Goal: Task Accomplishment & Management: Manage account settings

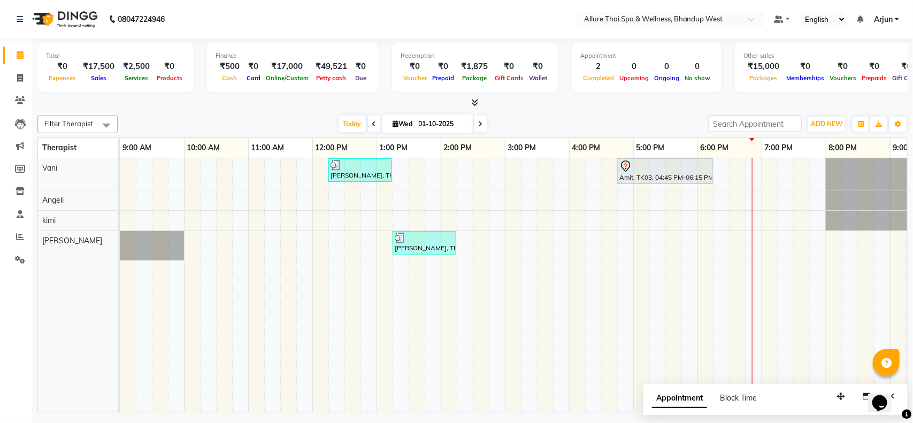
scroll to position [0, 175]
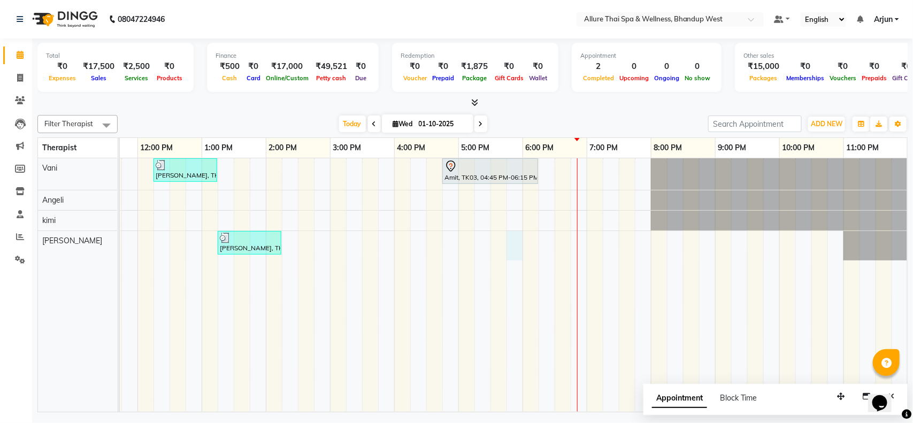
click at [513, 255] on div "[PERSON_NAME], TK01, 12:15 PM-01:15 PM, DEEP TISSUE MASSAGE - 60 Amit, TK03, 04…" at bounding box center [426, 284] width 962 height 253
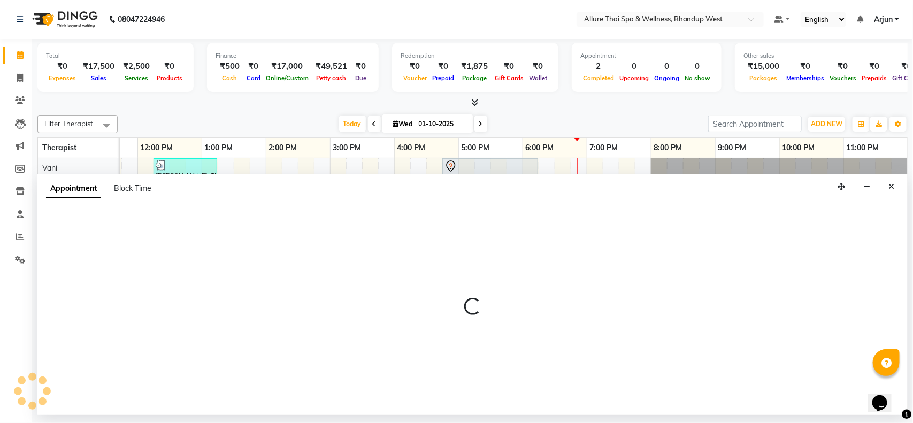
select select "89385"
select select "1065"
select select "tentative"
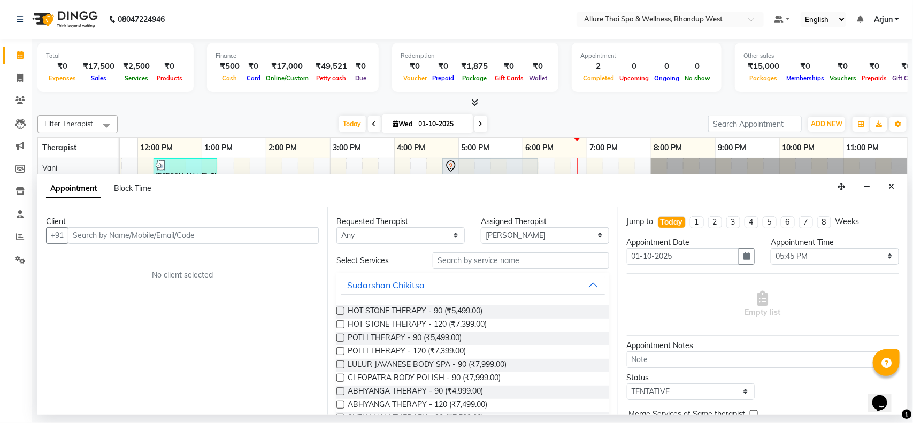
click at [282, 233] on input "text" at bounding box center [193, 235] width 251 height 17
type input "7678016777"
click at [298, 231] on span "Add Client" at bounding box center [297, 235] width 36 height 10
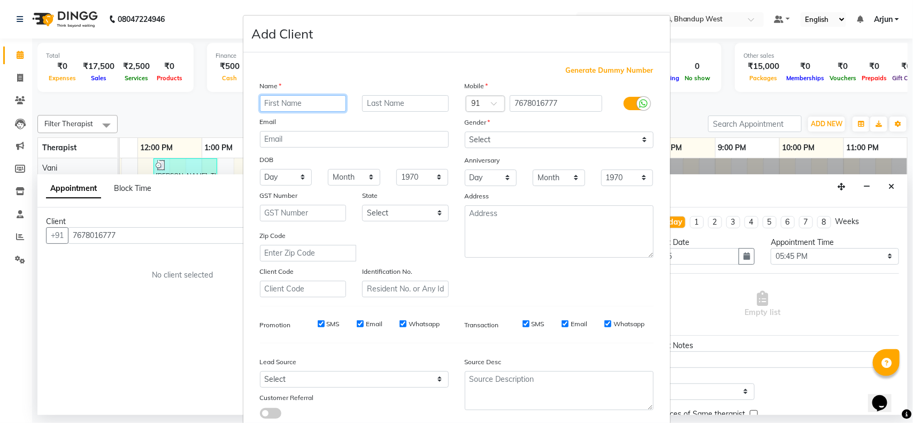
click at [290, 107] on input "text" at bounding box center [303, 103] width 87 height 17
type input "[PERSON_NAME]"
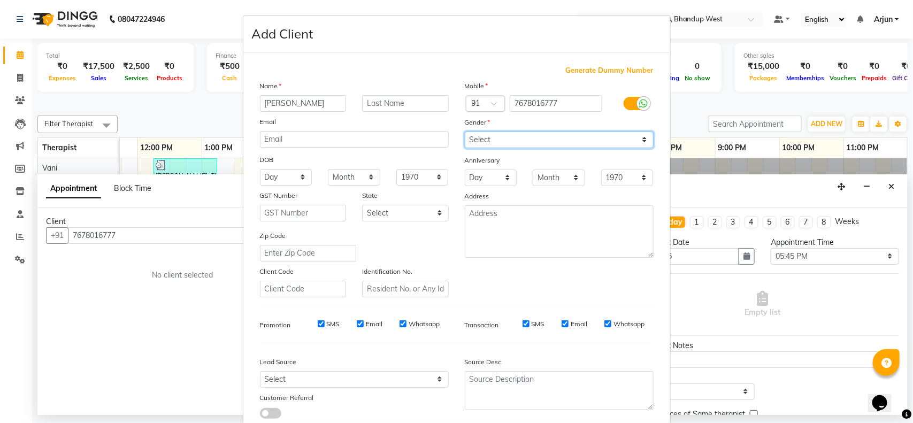
click at [534, 142] on select "Select [DEMOGRAPHIC_DATA] [DEMOGRAPHIC_DATA] Other Prefer Not To Say" at bounding box center [559, 140] width 189 height 17
select select "[DEMOGRAPHIC_DATA]"
click at [465, 132] on select "Select [DEMOGRAPHIC_DATA] [DEMOGRAPHIC_DATA] Other Prefer Not To Say" at bounding box center [559, 140] width 189 height 17
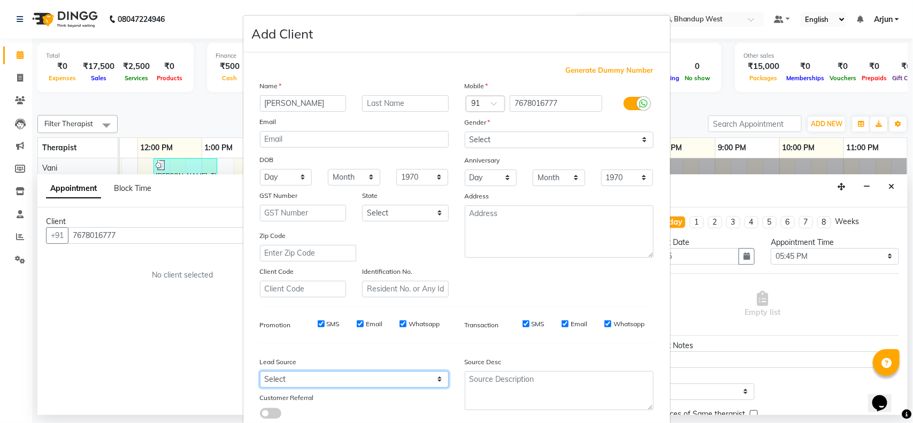
click at [399, 371] on select "Select Walk-in Referral Internet Friend Word of Mouth Advertisement Facebook Ju…" at bounding box center [354, 379] width 189 height 17
select select "55736"
click at [260, 371] on select "Select Walk-in Referral Internet Friend Word of Mouth Advertisement Facebook Ju…" at bounding box center [354, 379] width 189 height 17
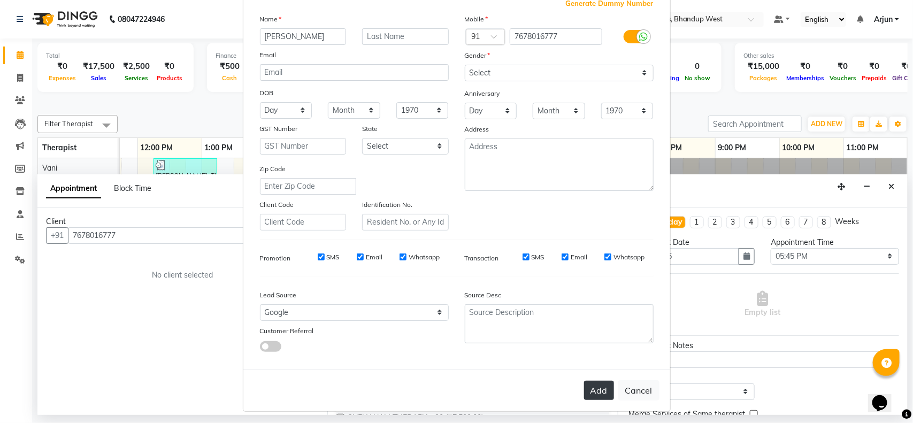
click at [600, 388] on button "Add" at bounding box center [599, 390] width 30 height 19
select select
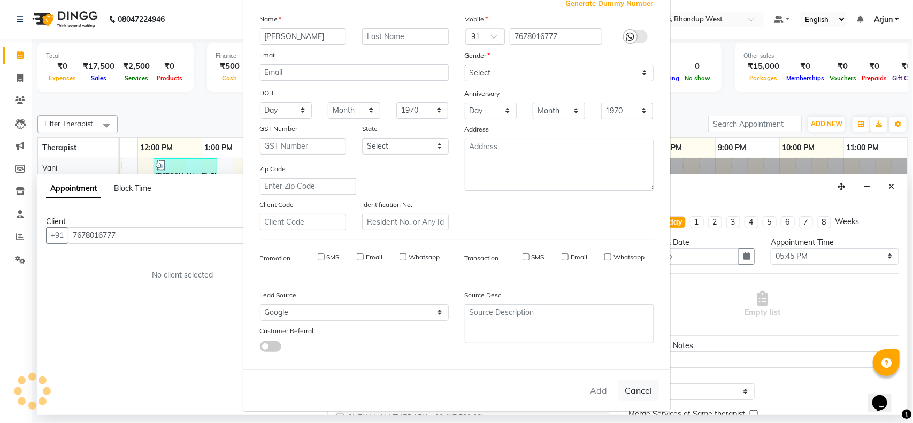
select select
checkbox input "false"
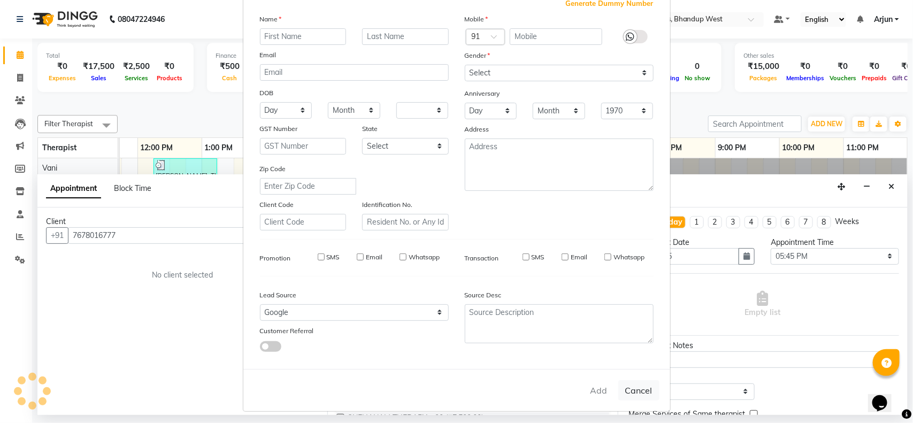
checkbox input "false"
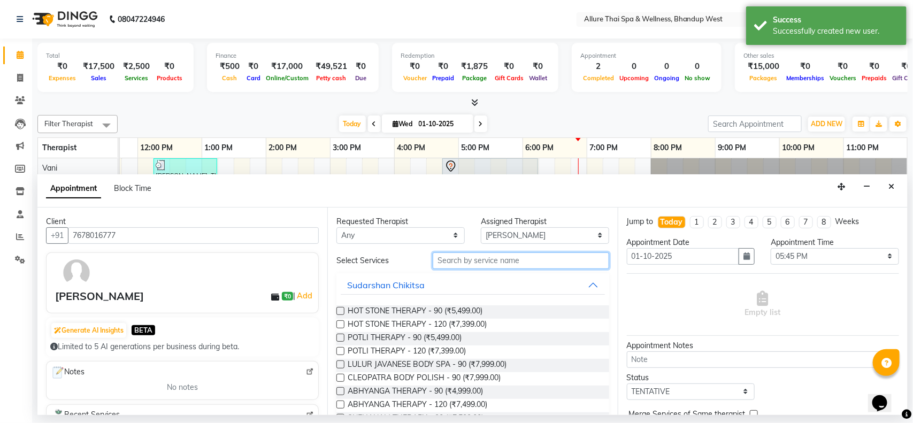
click at [524, 265] on input "text" at bounding box center [521, 260] width 176 height 17
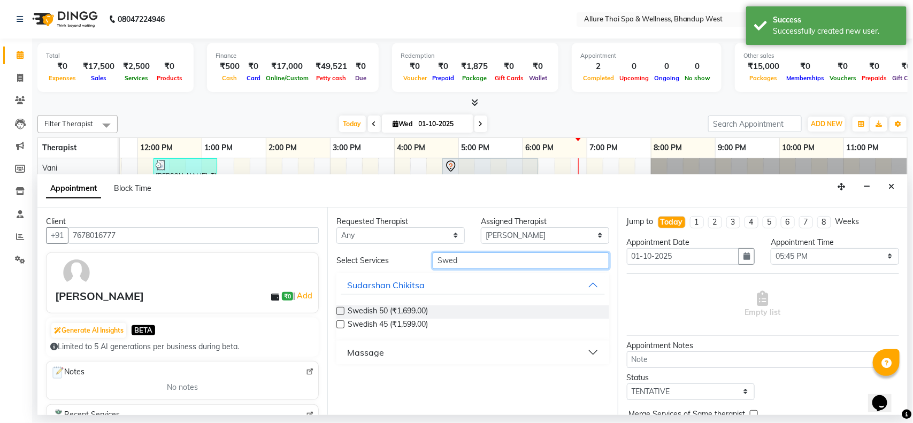
type input "Swed"
click at [589, 352] on button "Massage" at bounding box center [473, 352] width 264 height 19
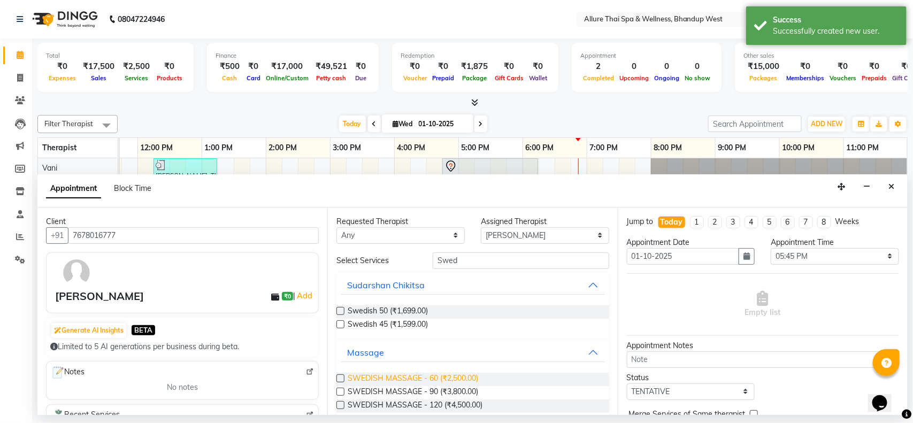
click at [441, 377] on span "SWEDISH MASSAGE - 60 (₹2,500.00)" at bounding box center [412, 379] width 130 height 13
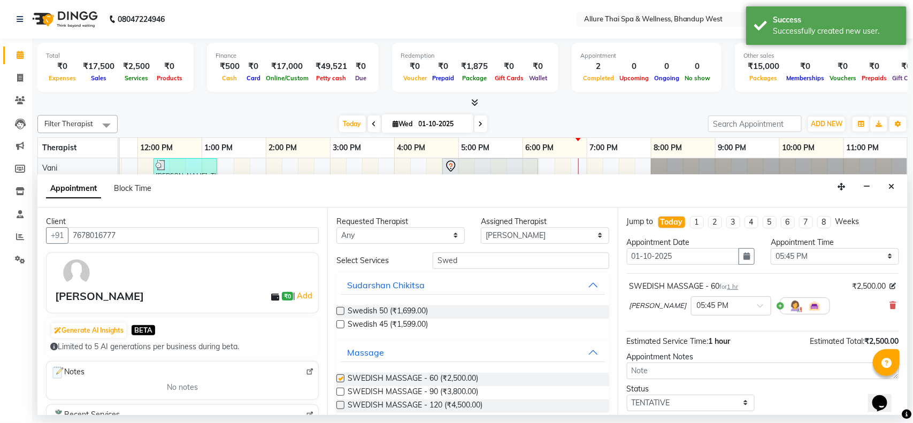
checkbox input "false"
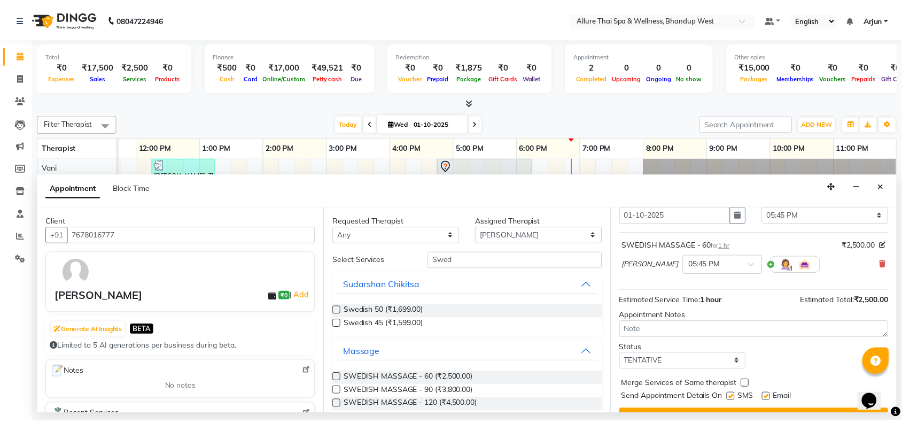
scroll to position [64, 0]
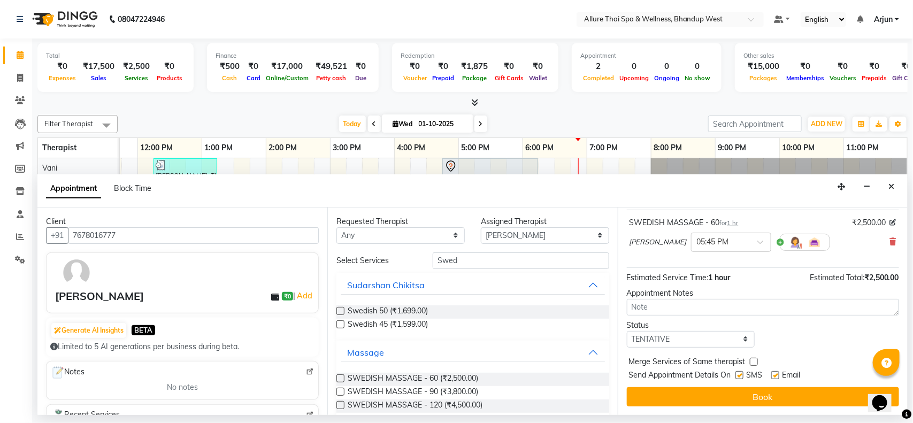
click at [738, 376] on label at bounding box center [739, 375] width 8 height 8
click at [738, 376] on input "checkbox" at bounding box center [738, 376] width 7 height 7
checkbox input "false"
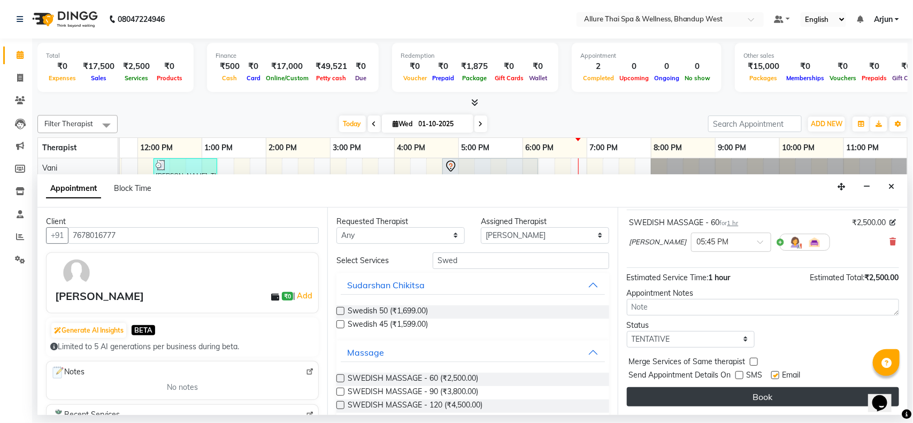
click at [738, 397] on button "Book" at bounding box center [763, 396] width 272 height 19
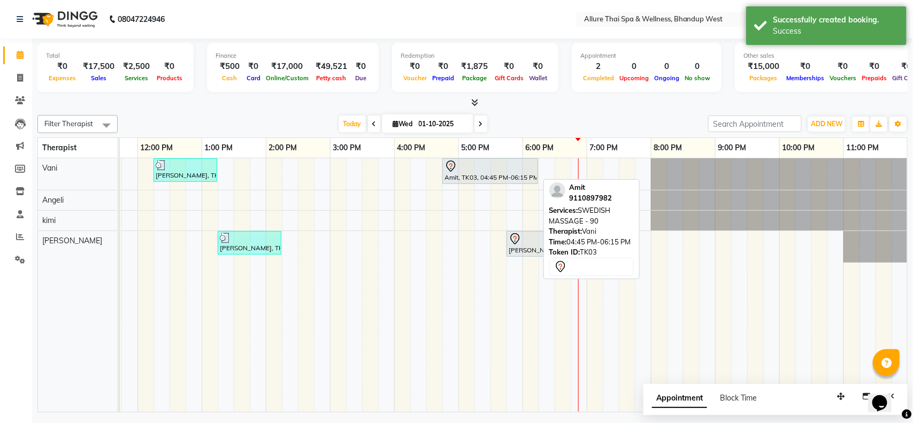
click at [519, 180] on div "Amit, TK03, 04:45 PM-06:15 PM, SWEDISH MASSAGE - 90" at bounding box center [490, 171] width 94 height 22
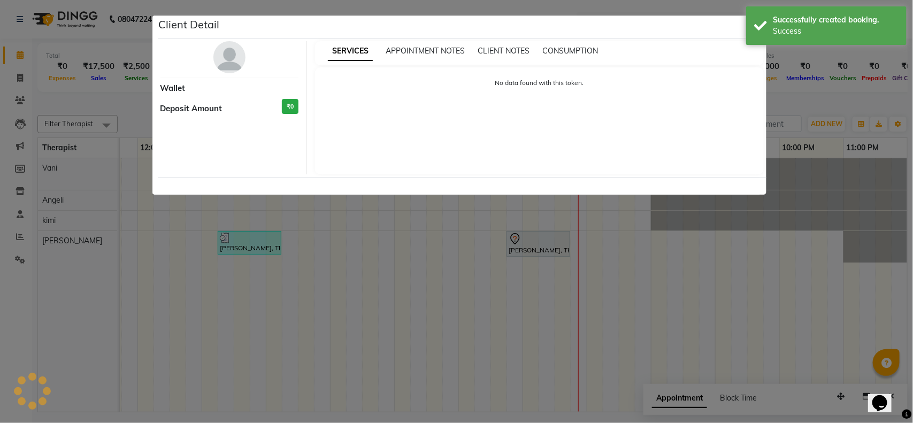
select select "7"
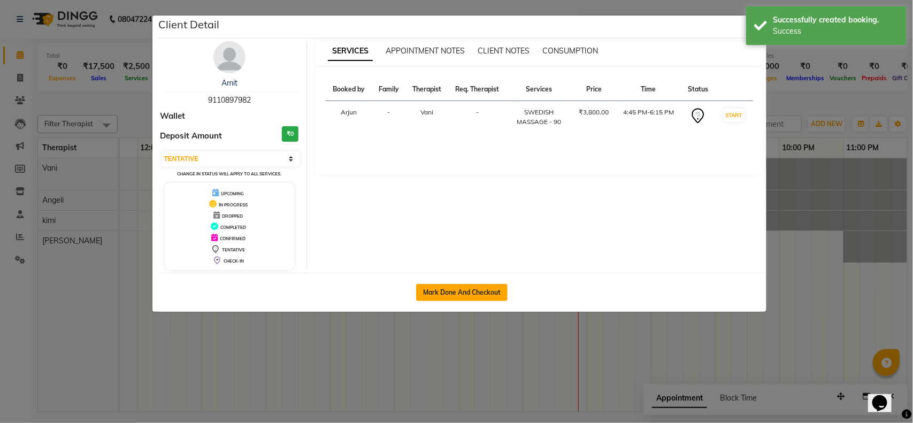
click at [473, 301] on button "Mark Done And Checkout" at bounding box center [461, 292] width 91 height 17
select select "service"
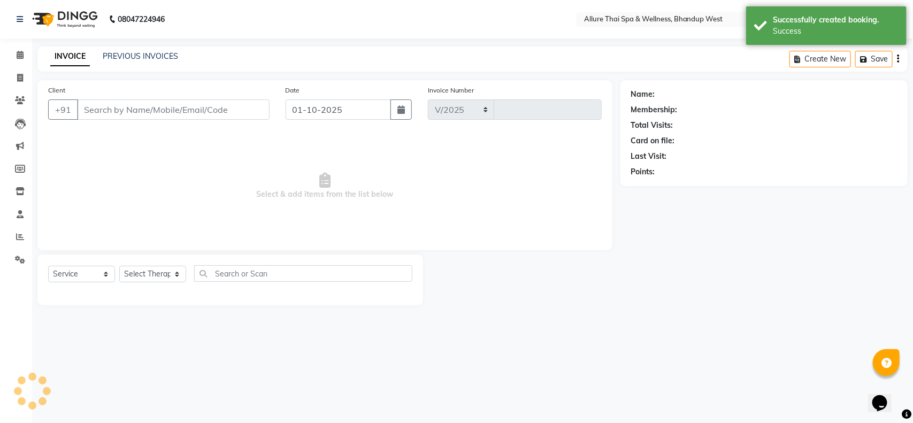
select select "8527"
type input "0456"
select select "package"
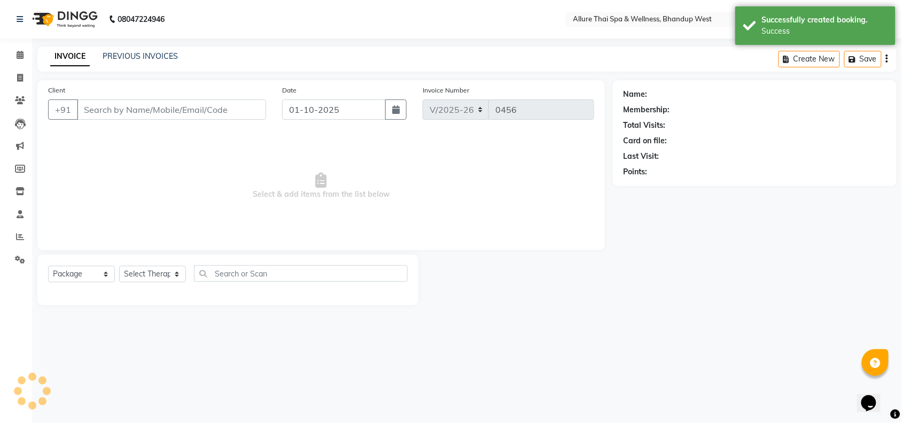
type input "9110897982"
select select "84286"
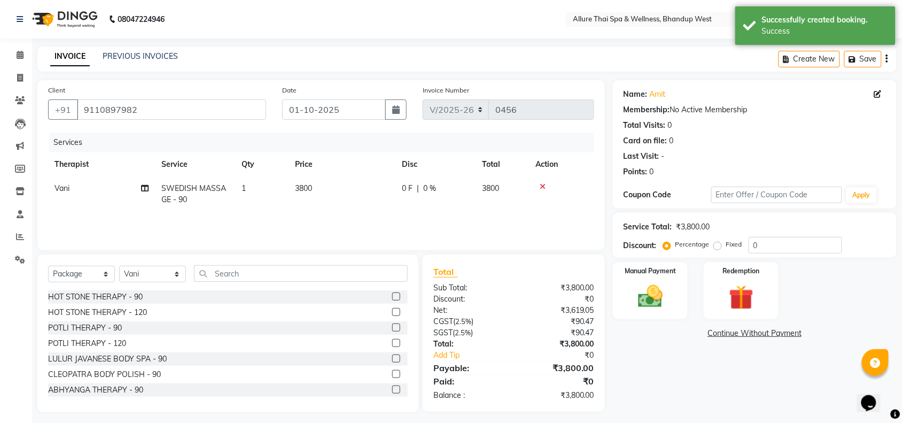
click at [727, 244] on label "Fixed" at bounding box center [735, 245] width 16 height 10
click at [716, 244] on input "Fixed" at bounding box center [719, 244] width 7 height 7
radio input "true"
click at [779, 246] on input "0" at bounding box center [796, 245] width 94 height 17
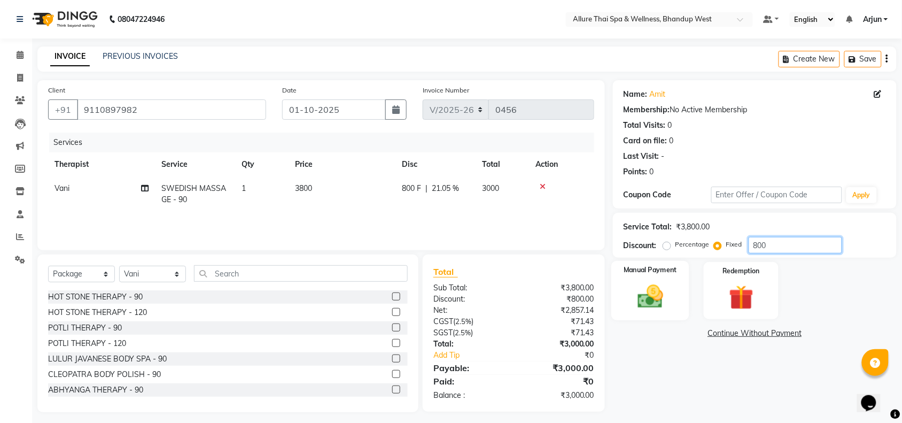
scroll to position [4, 0]
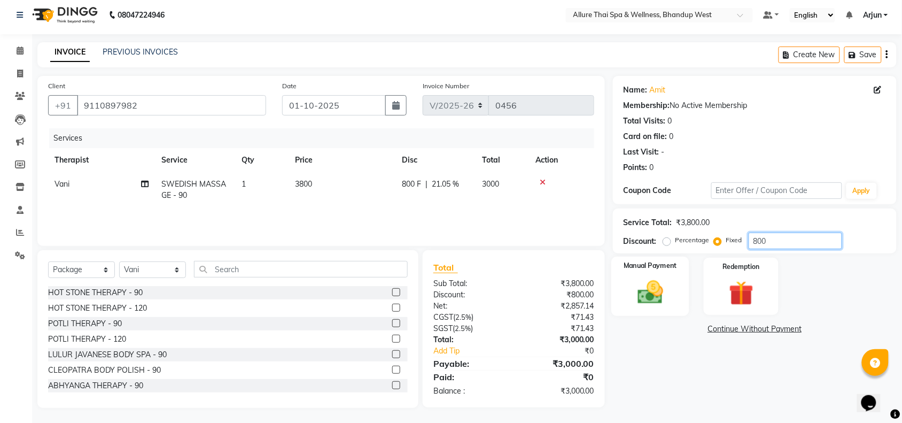
type input "800"
click at [655, 284] on img at bounding box center [651, 291] width 42 height 29
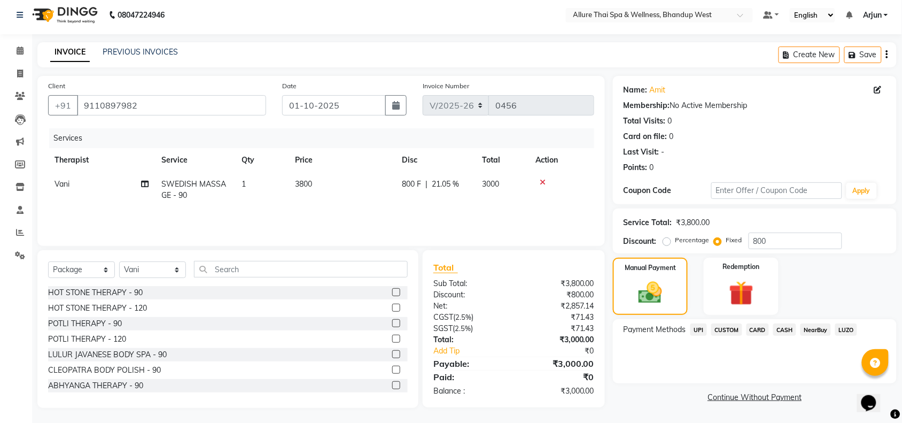
click at [703, 329] on span "UPI" at bounding box center [699, 329] width 17 height 12
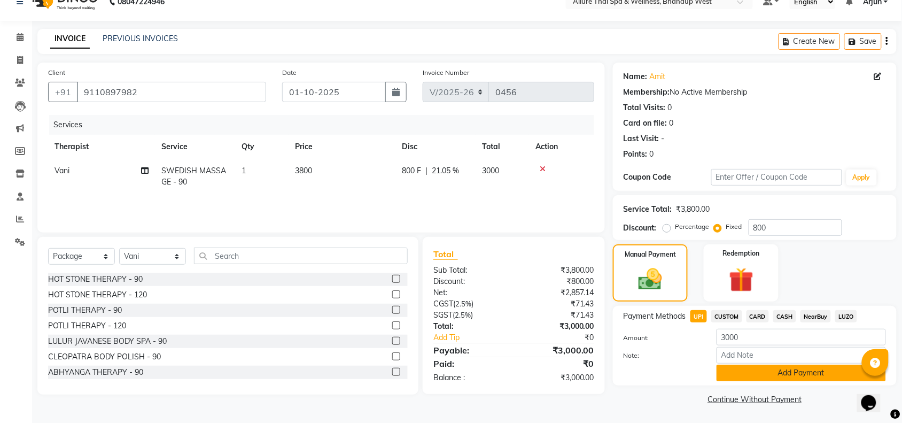
click at [779, 376] on button "Add Payment" at bounding box center [801, 373] width 169 height 17
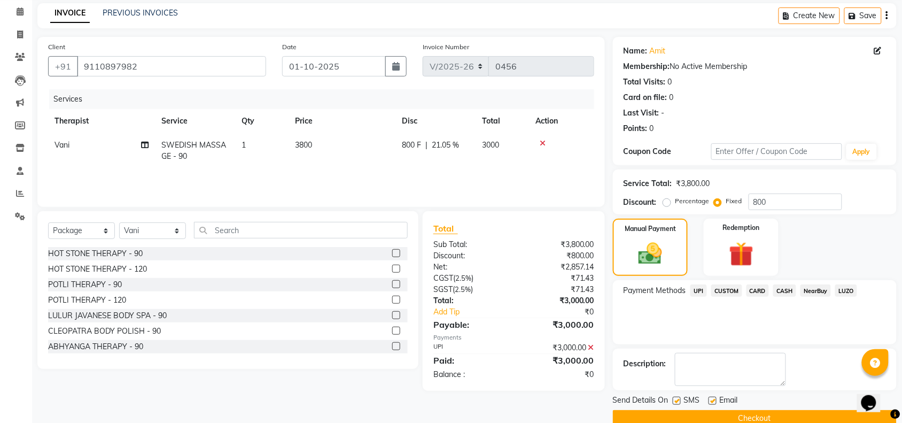
scroll to position [63, 0]
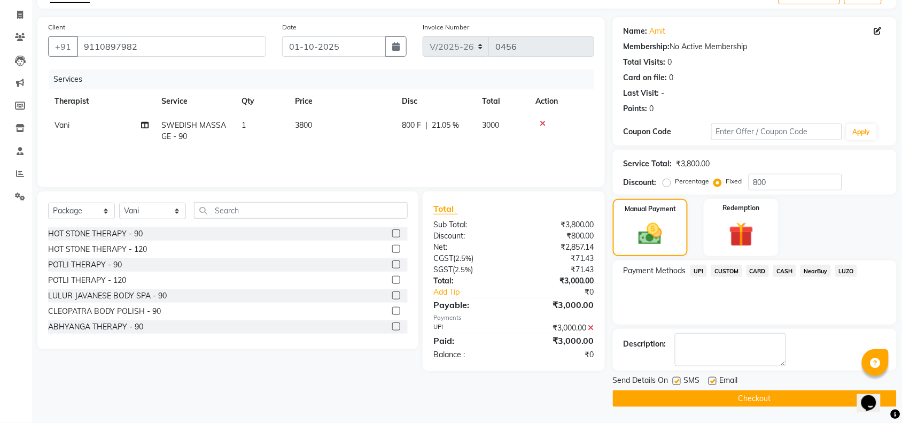
click at [676, 380] on label at bounding box center [677, 381] width 8 height 8
click at [676, 380] on input "checkbox" at bounding box center [676, 381] width 7 height 7
checkbox input "false"
click at [682, 399] on button "Checkout" at bounding box center [755, 398] width 284 height 17
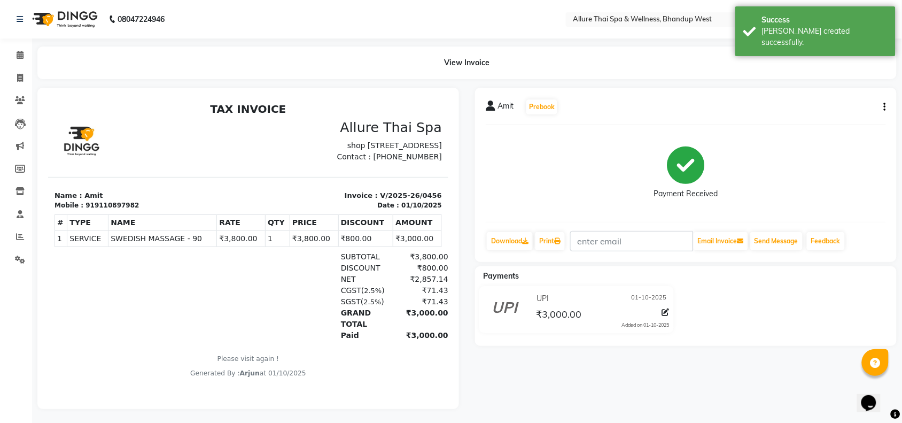
scroll to position [12, 0]
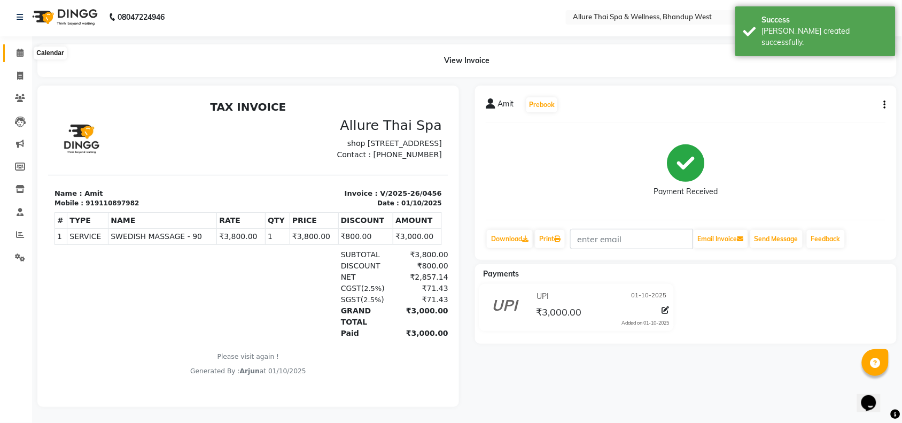
click at [17, 49] on icon at bounding box center [20, 53] width 7 height 8
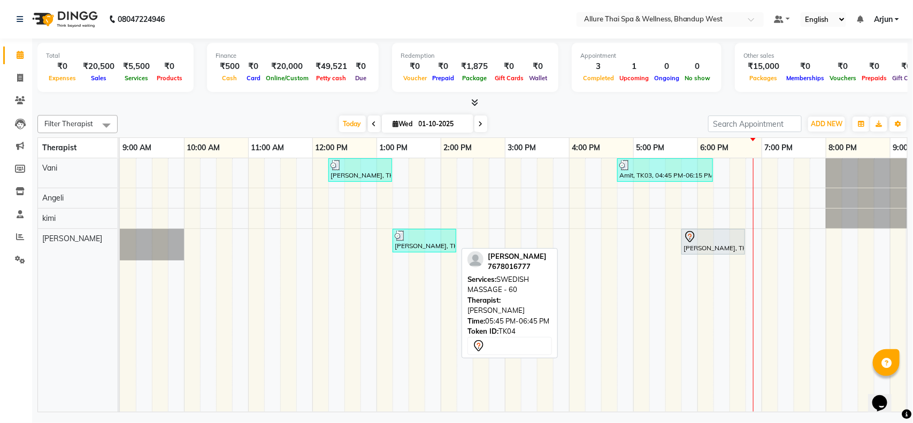
click at [727, 254] on link "[PERSON_NAME], TK04, 05:45 PM-06:45 PM, SWEDISH MASSAGE - 60" at bounding box center [713, 242] width 64 height 26
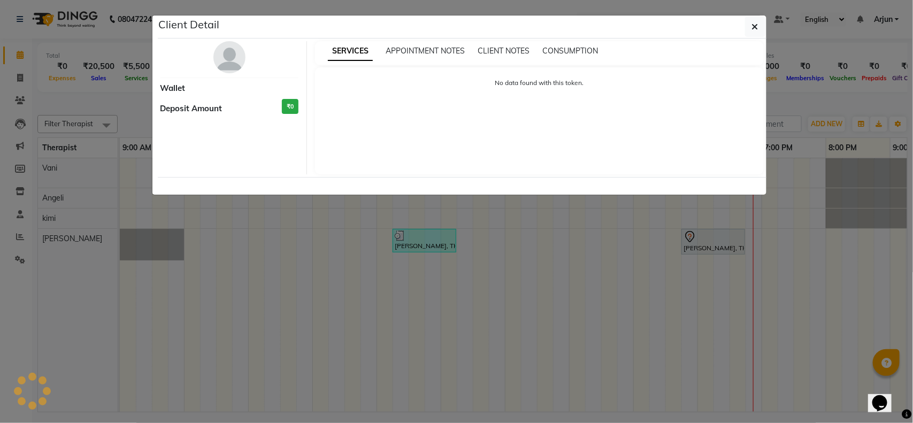
select select "7"
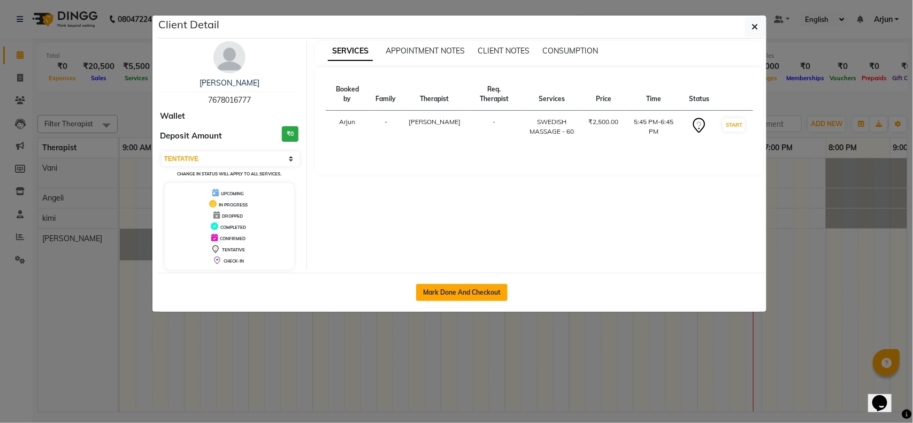
click at [468, 288] on button "Mark Done And Checkout" at bounding box center [461, 292] width 91 height 17
select select "service"
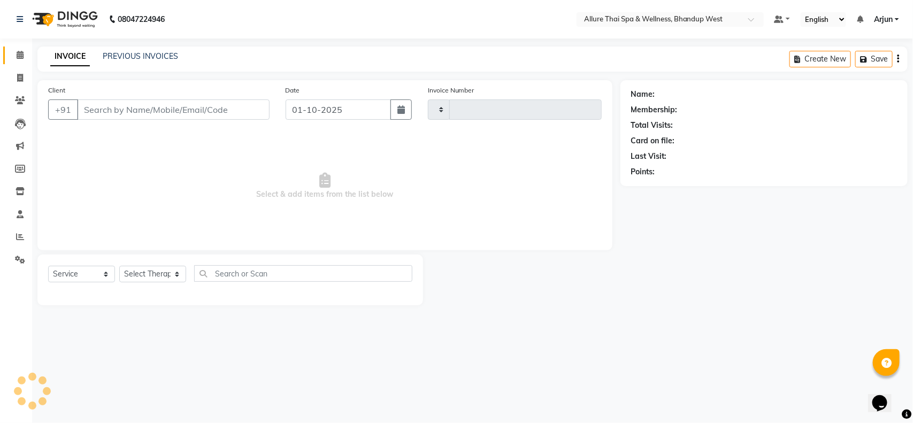
type input "0457"
select select "package"
type input "7678016777"
select select "8527"
select select "89385"
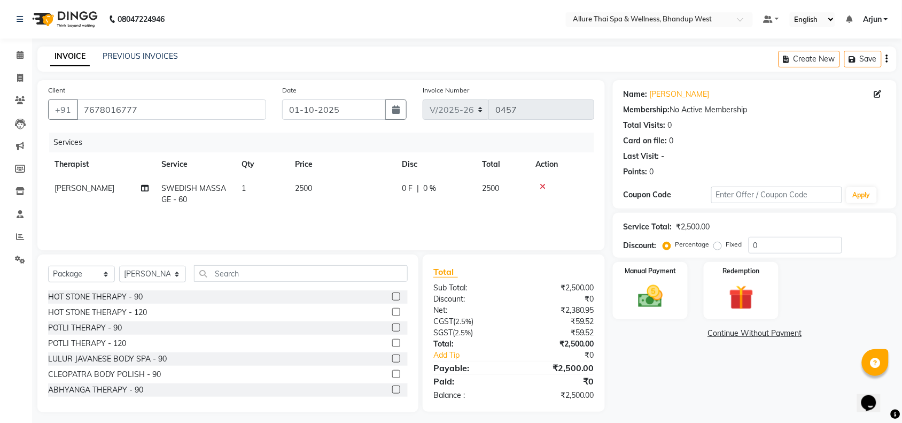
click at [786, 258] on div "Name: [PERSON_NAME] Membership: No Active Membership Total Visits: 0 Card on fi…" at bounding box center [759, 246] width 292 height 332
click at [787, 251] on input "0" at bounding box center [796, 245] width 94 height 17
type input "020"
click at [662, 281] on div "Manual Payment" at bounding box center [651, 291] width 78 height 60
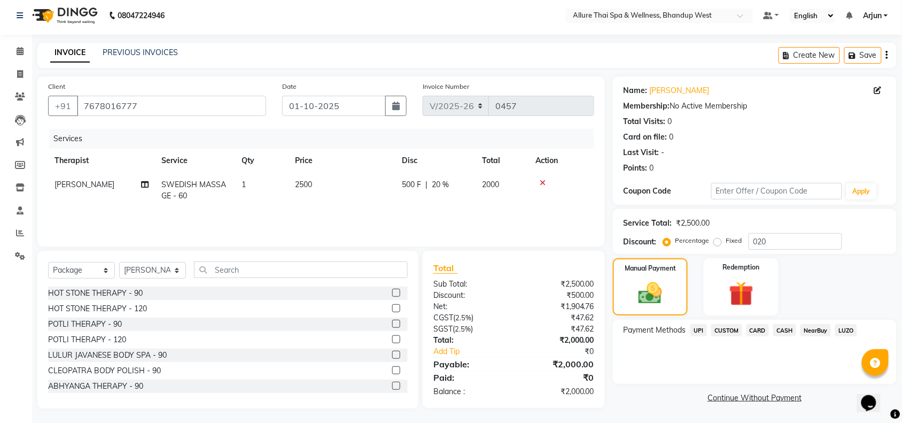
scroll to position [4, 0]
click at [781, 333] on span "CASH" at bounding box center [785, 329] width 23 height 12
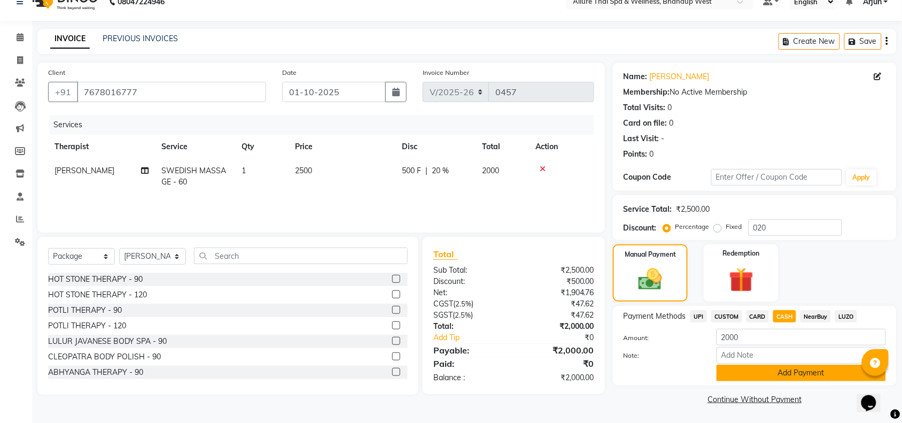
click at [757, 375] on button "Add Payment" at bounding box center [801, 373] width 169 height 17
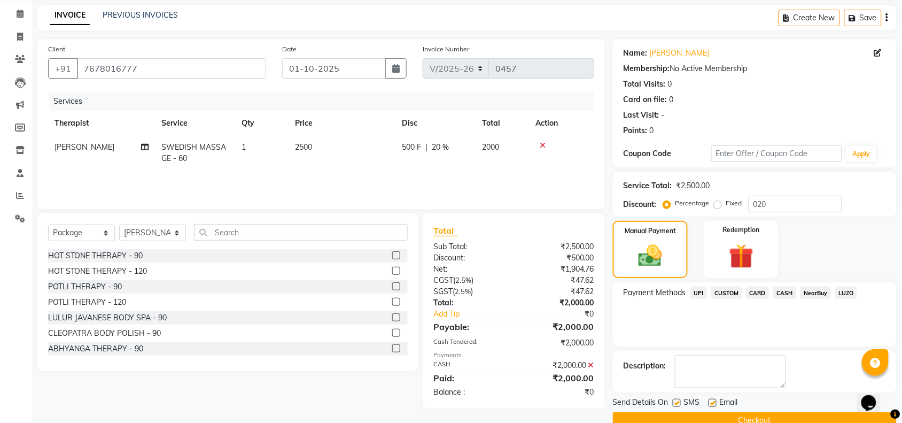
scroll to position [63, 0]
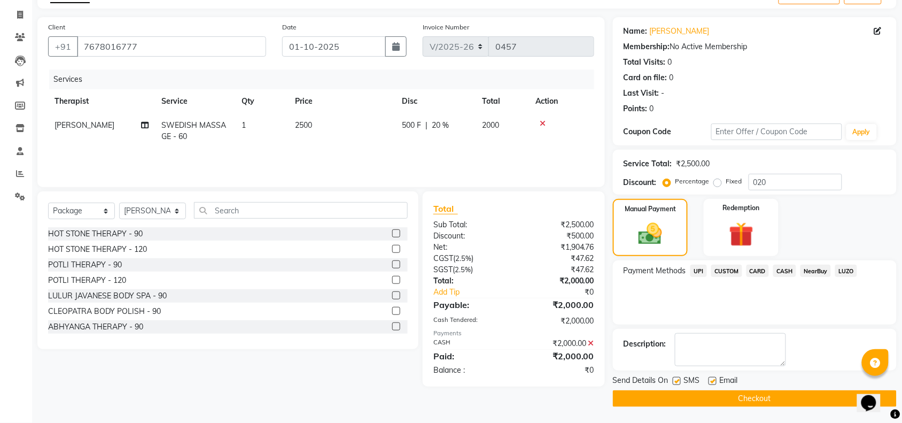
click at [679, 380] on label at bounding box center [677, 381] width 8 height 8
click at [679, 380] on input "checkbox" at bounding box center [676, 381] width 7 height 7
checkbox input "false"
click at [677, 395] on button "Checkout" at bounding box center [755, 398] width 284 height 17
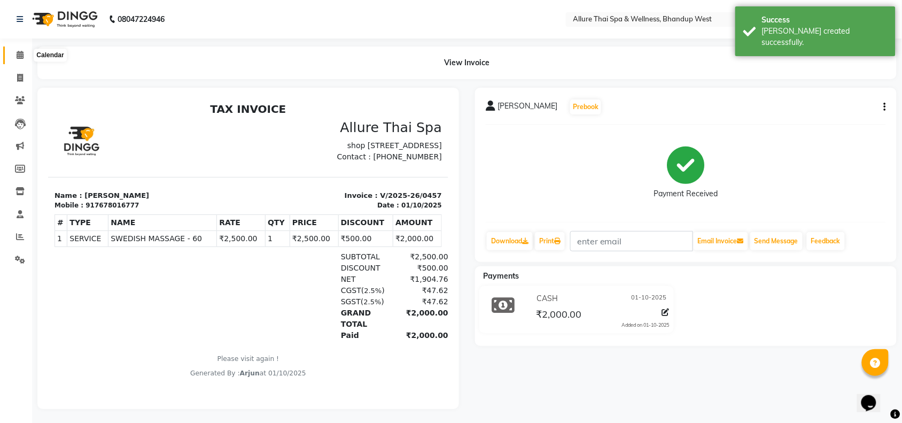
click at [23, 54] on span at bounding box center [20, 55] width 19 height 12
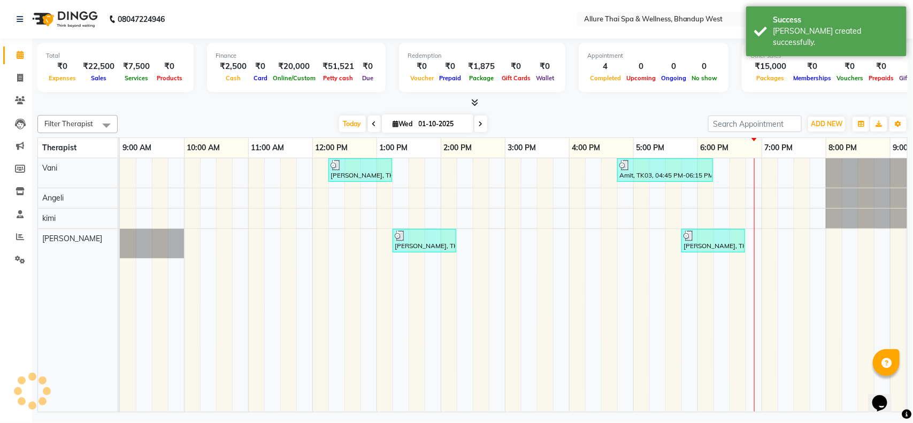
scroll to position [0, 175]
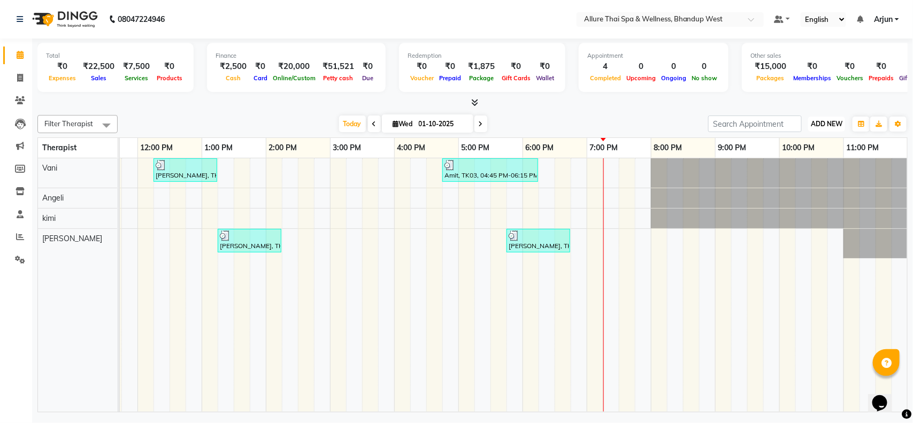
click at [830, 123] on span "ADD NEW" at bounding box center [826, 124] width 32 height 8
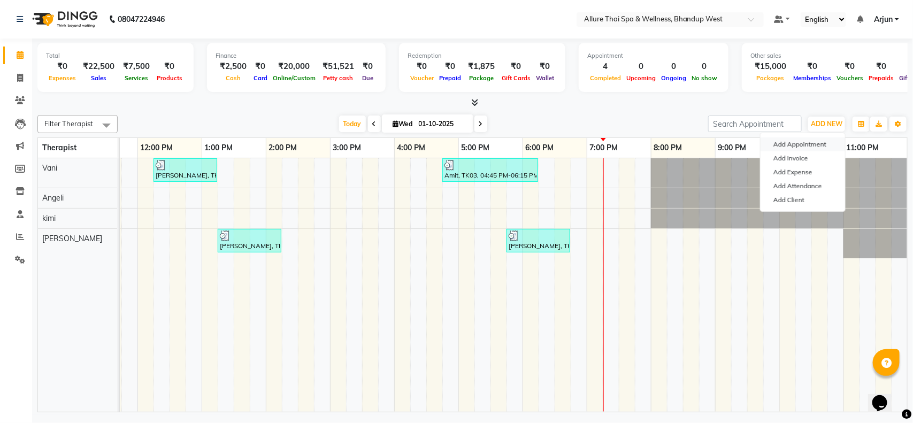
click at [794, 142] on button "Add Appointment" at bounding box center [802, 144] width 84 height 14
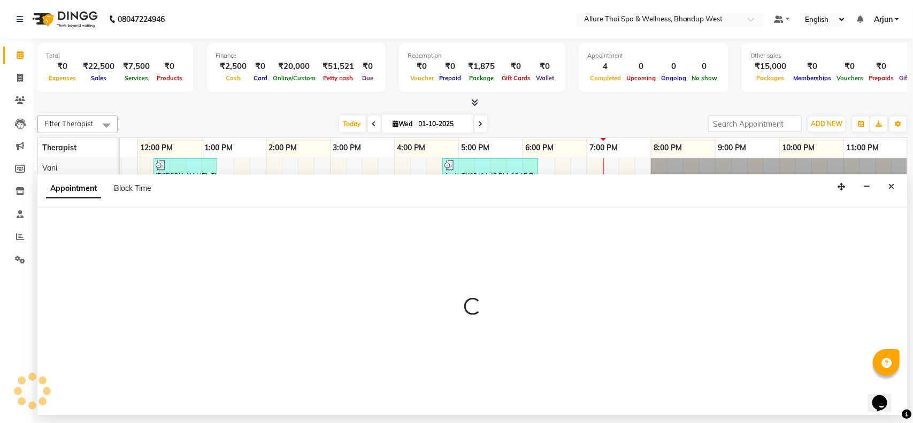
select select "600"
select select "tentative"
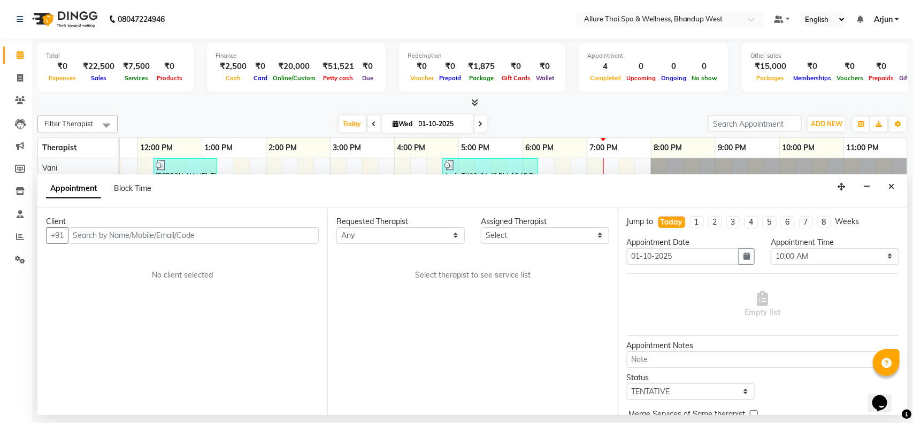
click at [226, 231] on input "text" at bounding box center [193, 235] width 251 height 17
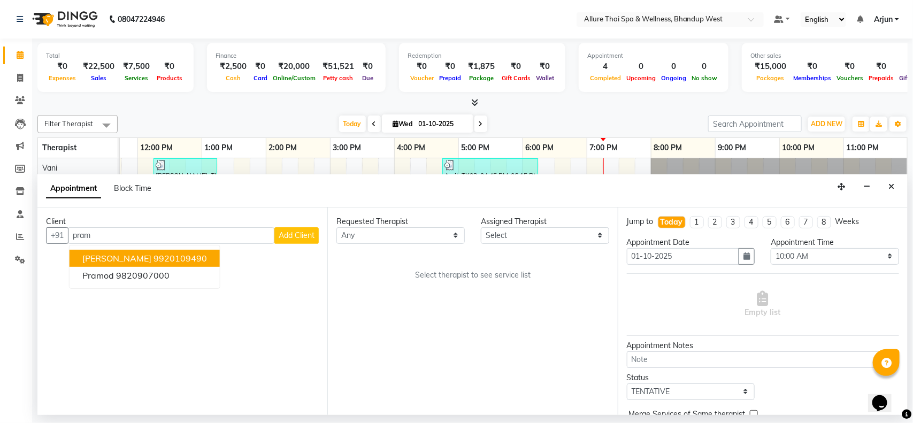
click at [180, 255] on ngb-highlight "9920109490" at bounding box center [179, 258] width 53 height 11
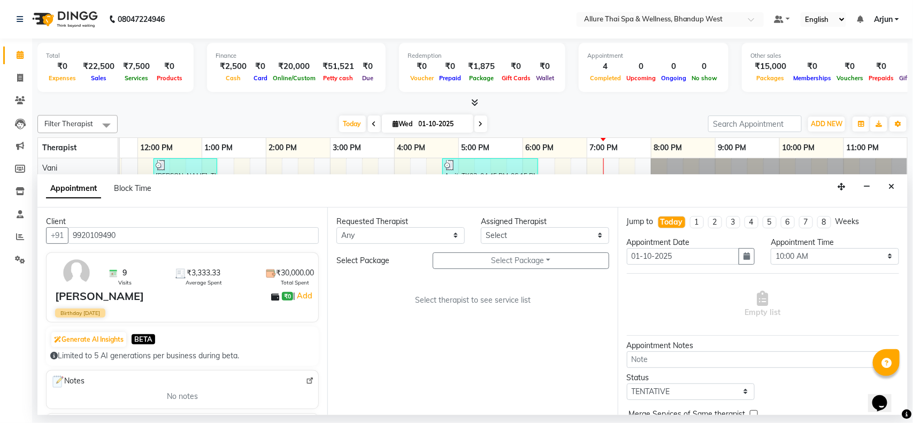
type input "9920109490"
click at [573, 233] on select "Select [PERSON_NAME] [PERSON_NAME]" at bounding box center [545, 235] width 128 height 17
select select "86274"
click at [481, 227] on select "Select [PERSON_NAME] [PERSON_NAME]" at bounding box center [545, 235] width 128 height 17
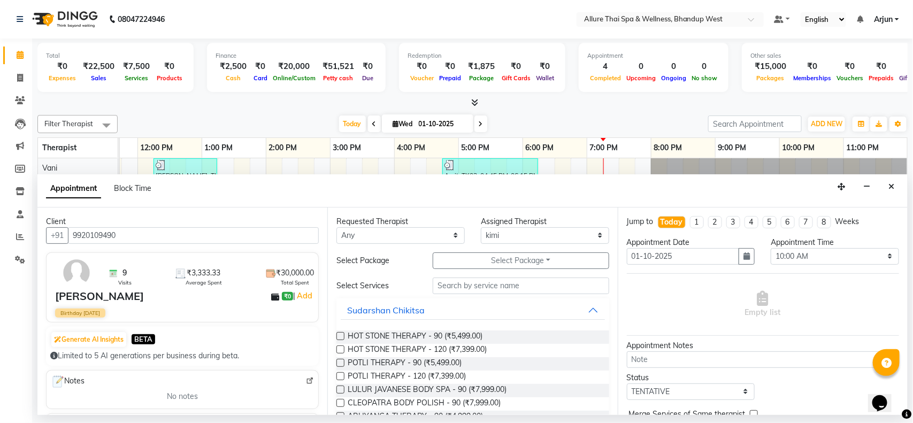
click at [878, 247] on div "Appointment Time" at bounding box center [834, 242] width 128 height 11
click at [852, 259] on select "Select 10:00 AM 10:15 AM 10:30 AM 10:45 AM 11:00 AM 11:15 AM 11:30 AM 11:45 AM …" at bounding box center [834, 256] width 128 height 17
select select "1155"
click at [770, 248] on select "Select 10:00 AM 10:15 AM 10:30 AM 10:45 AM 11:00 AM 11:15 AM 11:30 AM 11:45 AM …" at bounding box center [834, 256] width 128 height 17
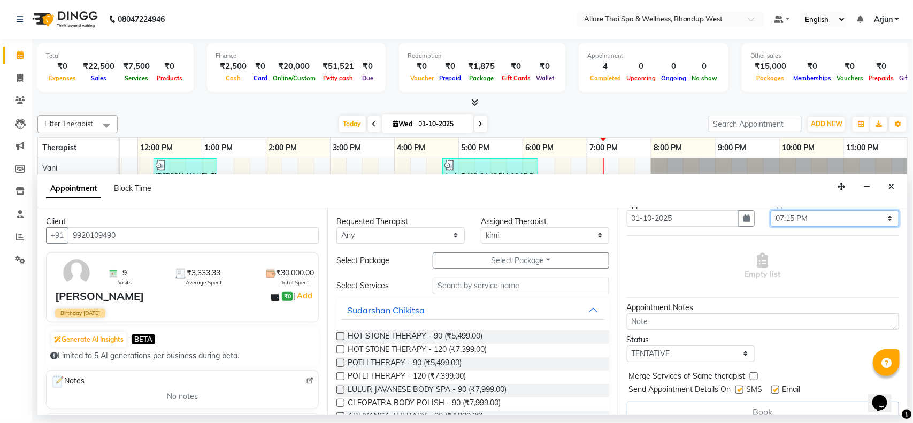
scroll to position [55, 0]
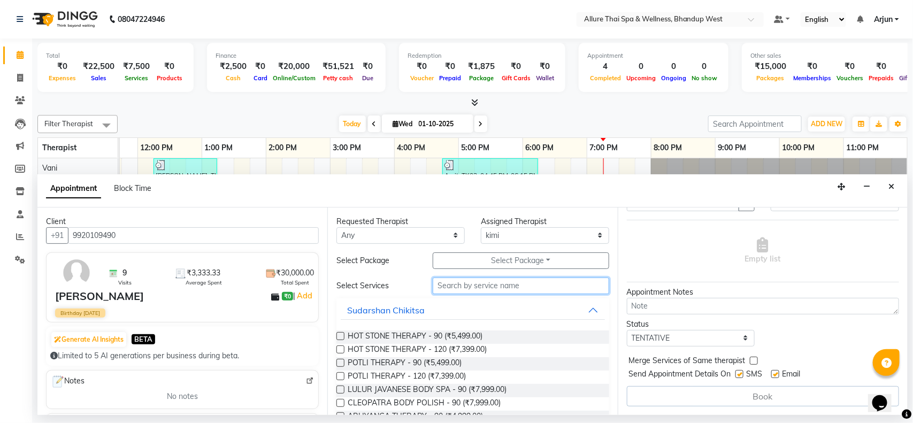
click at [525, 289] on input "text" at bounding box center [521, 285] width 176 height 17
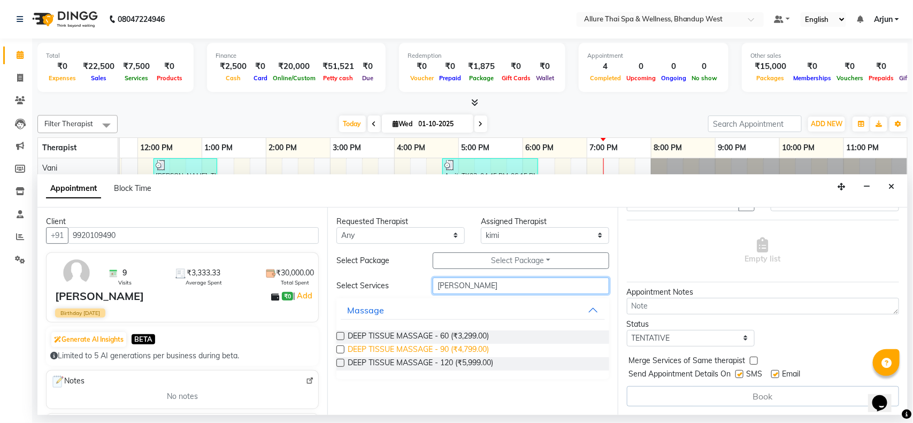
type input "[PERSON_NAME]"
click at [444, 344] on span "DEEP TISSUE MASSAGE - 90 (₹4,799.00)" at bounding box center [417, 350] width 141 height 13
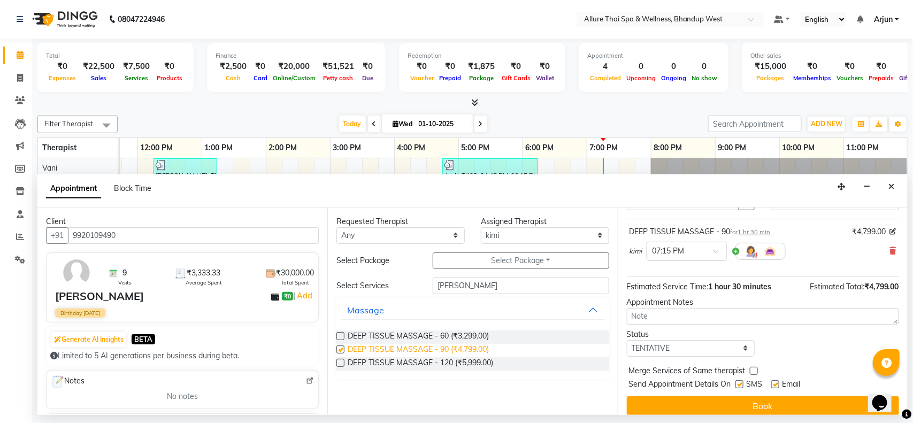
checkbox input "false"
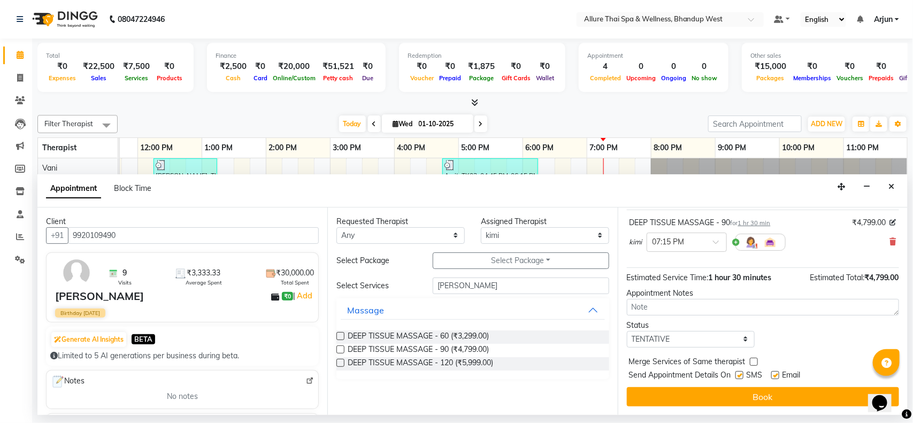
click at [739, 373] on label at bounding box center [739, 375] width 8 height 8
click at [739, 373] on input "checkbox" at bounding box center [738, 376] width 7 height 7
checkbox input "false"
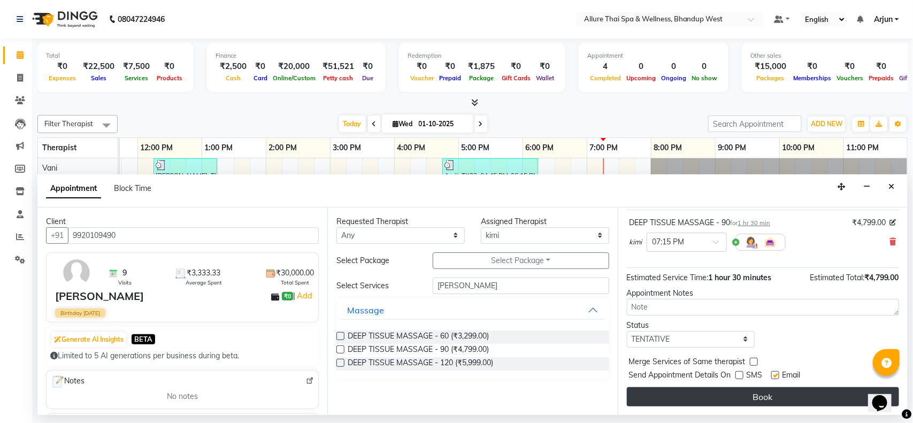
click at [744, 396] on button "Book" at bounding box center [763, 396] width 272 height 19
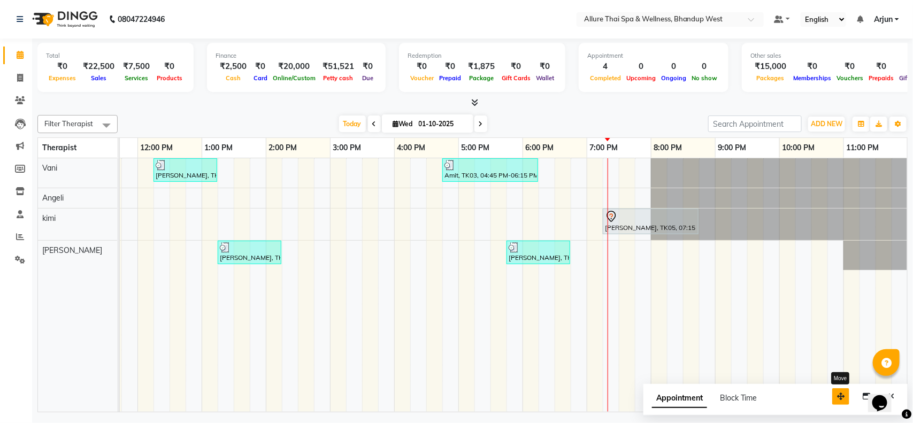
click at [843, 396] on icon "button" at bounding box center [840, 395] width 7 height 7
click at [718, 329] on td at bounding box center [723, 284] width 16 height 253
click at [642, 186] on div "[PERSON_NAME], TK01, 12:15 PM-01:15 PM, DEEP TISSUE MASSAGE - 60 Amit, TK03, 04…" at bounding box center [426, 284] width 962 height 253
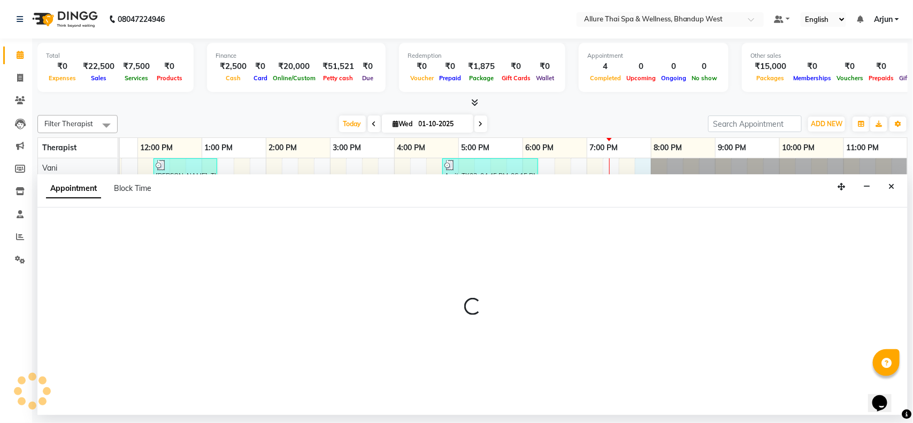
select select "84286"
select select "1185"
select select "tentative"
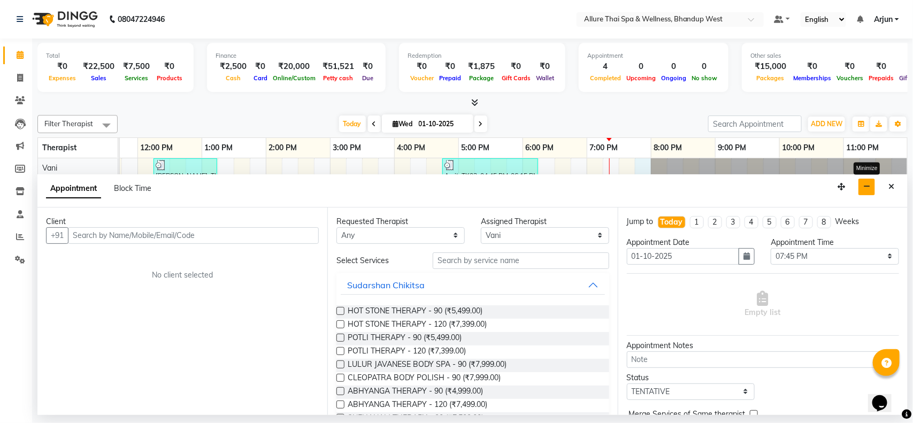
click at [866, 187] on icon "button" at bounding box center [866, 186] width 7 height 7
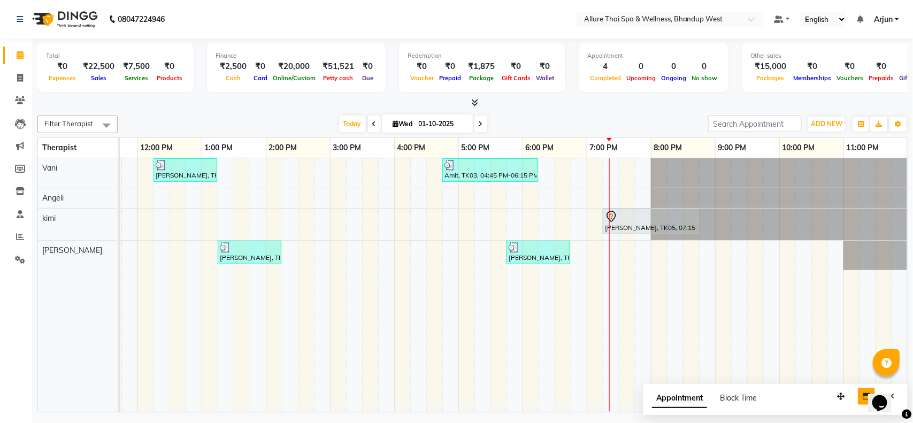
click at [640, 171] on div "[PERSON_NAME], TK01, 12:15 PM-01:15 PM, DEEP TISSUE MASSAGE - 60 Amit, TK03, 04…" at bounding box center [426, 284] width 962 height 253
select select "84286"
select select "tentative"
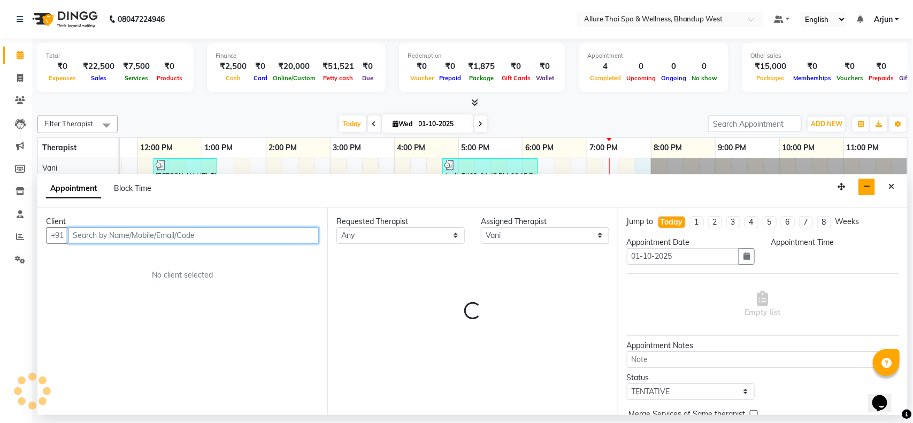
select select "1185"
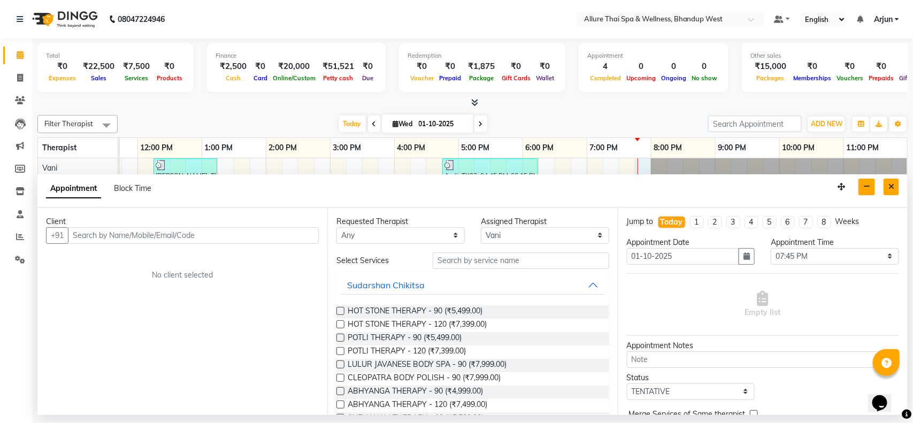
click at [893, 183] on icon "Close" at bounding box center [891, 186] width 6 height 7
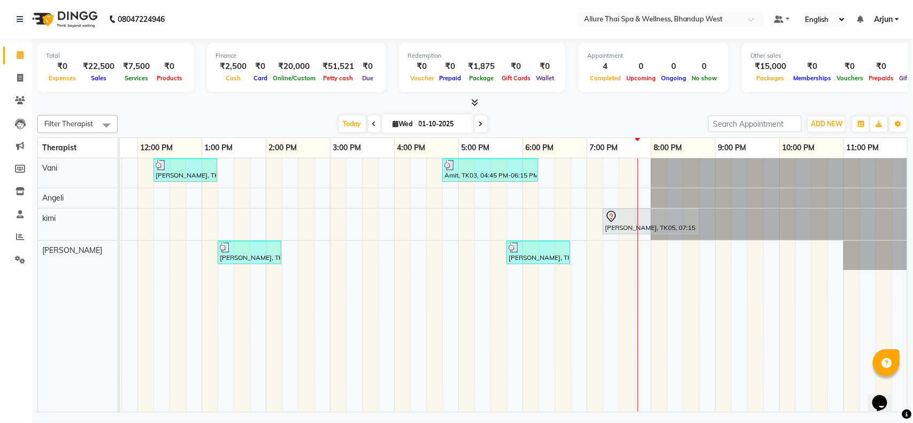
click at [642, 252] on div "[PERSON_NAME], TK01, 12:15 PM-01:15 PM, DEEP TISSUE MASSAGE - 60 Amit, TK03, 04…" at bounding box center [426, 284] width 962 height 253
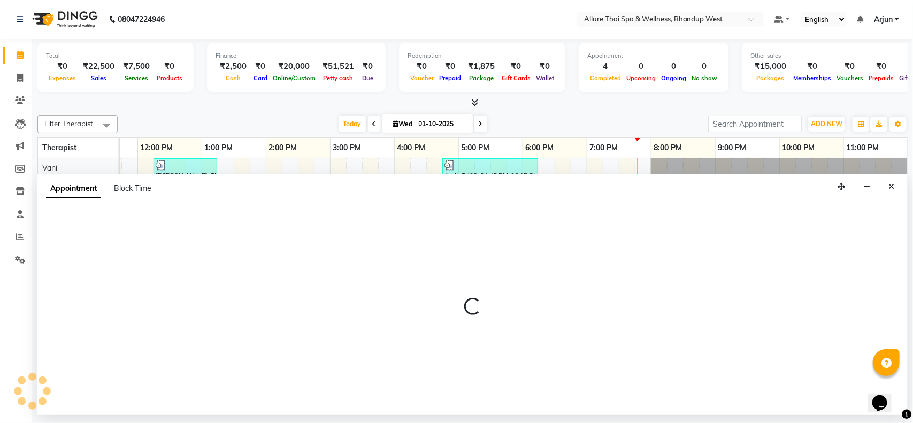
select select "89385"
select select "1185"
select select "tentative"
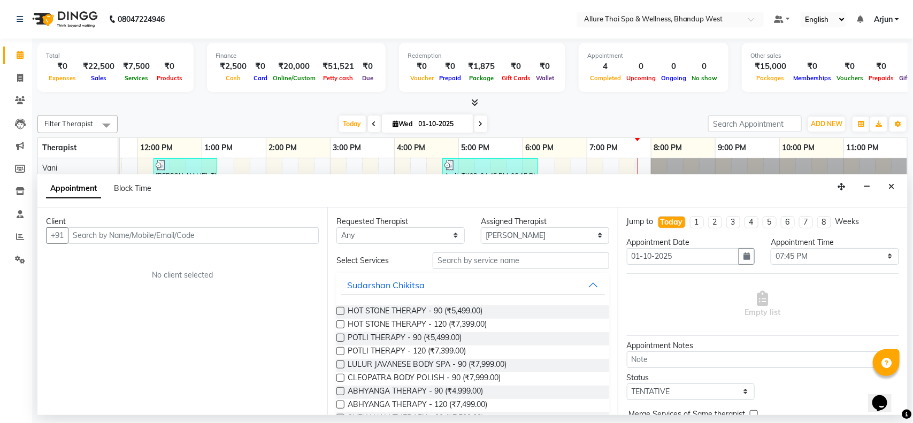
click at [311, 234] on input "text" at bounding box center [193, 235] width 251 height 17
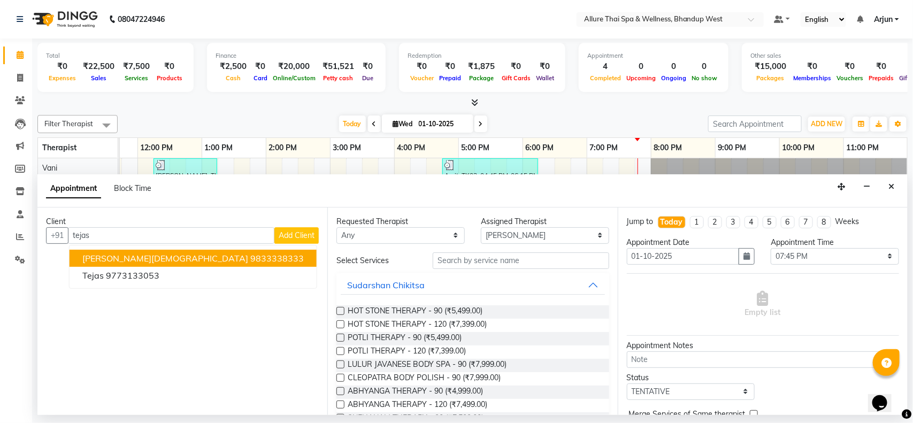
click at [147, 264] on button "[PERSON_NAME][DEMOGRAPHIC_DATA] 9833338333" at bounding box center [192, 258] width 247 height 17
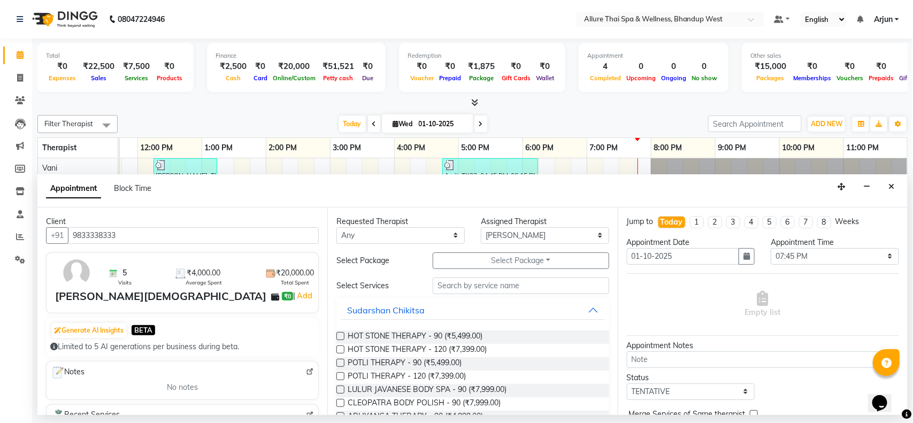
type input "9833338333"
click at [519, 283] on input "text" at bounding box center [521, 285] width 176 height 17
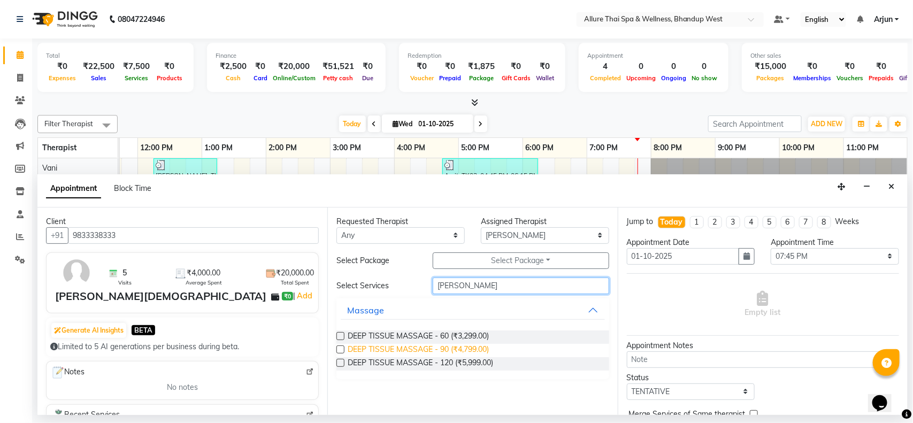
type input "[PERSON_NAME]"
click at [461, 347] on span "DEEP TISSUE MASSAGE - 90 (₹4,799.00)" at bounding box center [417, 350] width 141 height 13
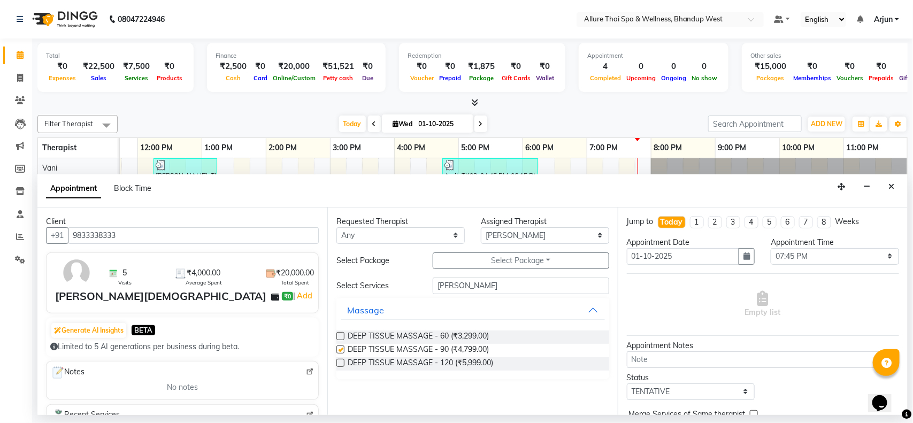
checkbox input "false"
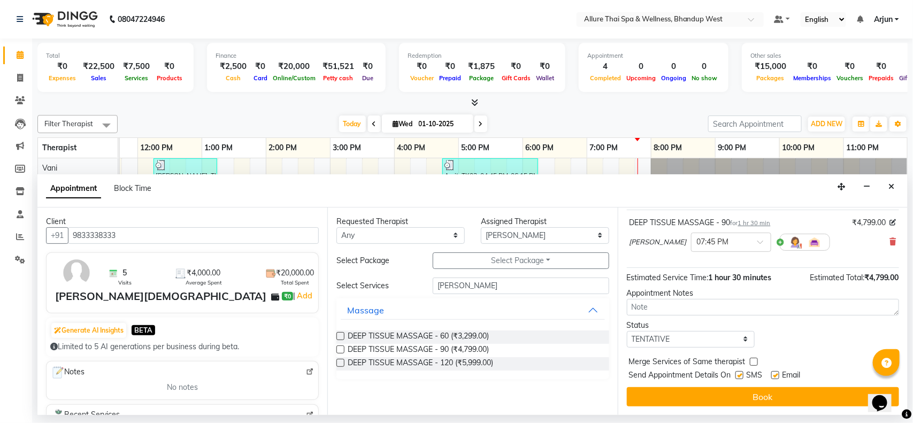
click at [737, 378] on label at bounding box center [739, 375] width 8 height 8
click at [737, 378] on input "checkbox" at bounding box center [738, 376] width 7 height 7
checkbox input "false"
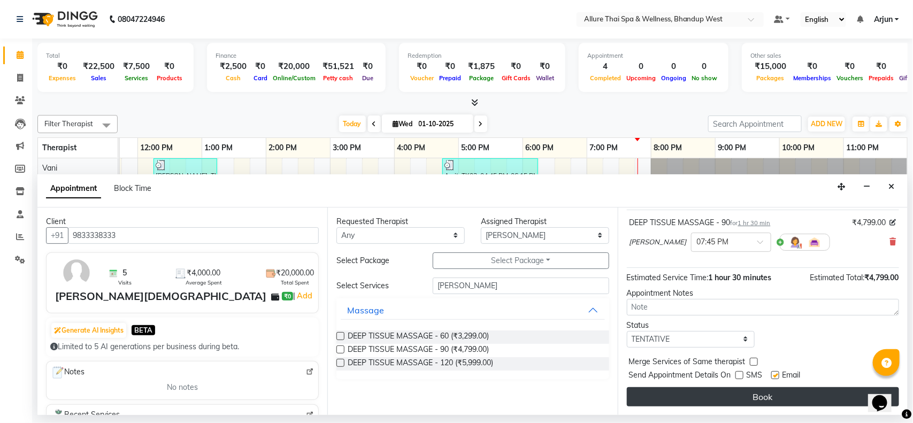
click at [749, 397] on button "Book" at bounding box center [763, 396] width 272 height 19
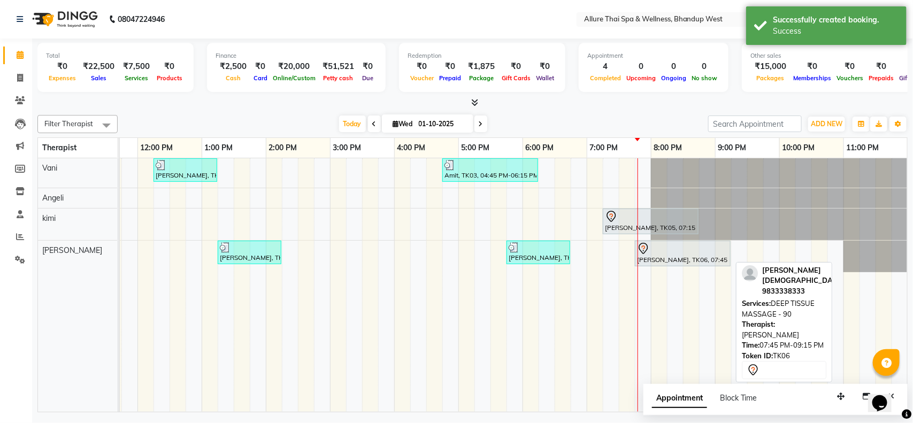
click at [687, 266] on link "[PERSON_NAME], TK06, 07:45 PM-09:15 PM, DEEP TISSUE MASSAGE - 90" at bounding box center [683, 254] width 96 height 26
select select "7"
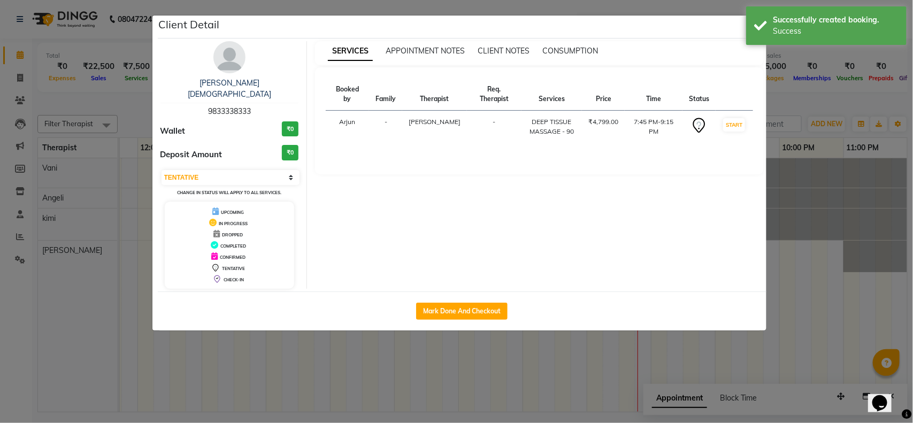
click at [804, 258] on ngb-modal-window "Client Detail [PERSON_NAME][DEMOGRAPHIC_DATA] 9833338333 Wallet ₹0 Deposit Amou…" at bounding box center [456, 211] width 913 height 423
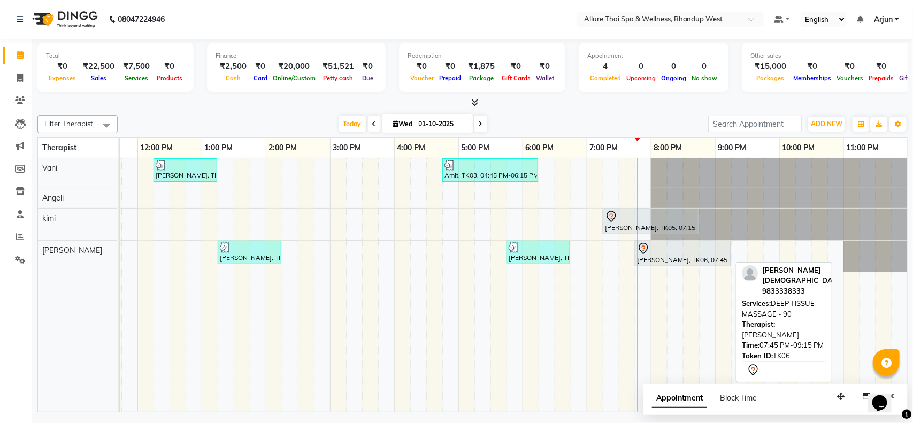
click at [674, 260] on div "[PERSON_NAME], TK06, 07:45 PM-09:15 PM, DEEP TISSUE MASSAGE - 90" at bounding box center [683, 253] width 94 height 22
select select "7"
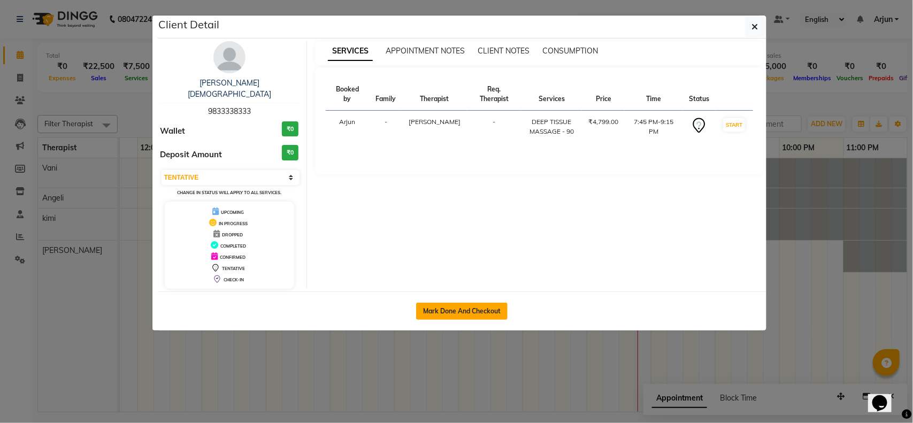
click at [495, 303] on button "Mark Done And Checkout" at bounding box center [461, 311] width 91 height 17
select select "service"
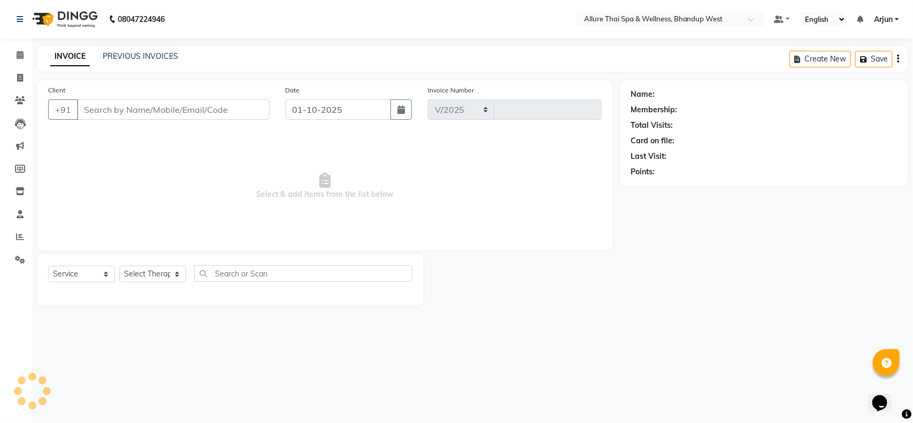
select select "8527"
type input "0458"
select select "package"
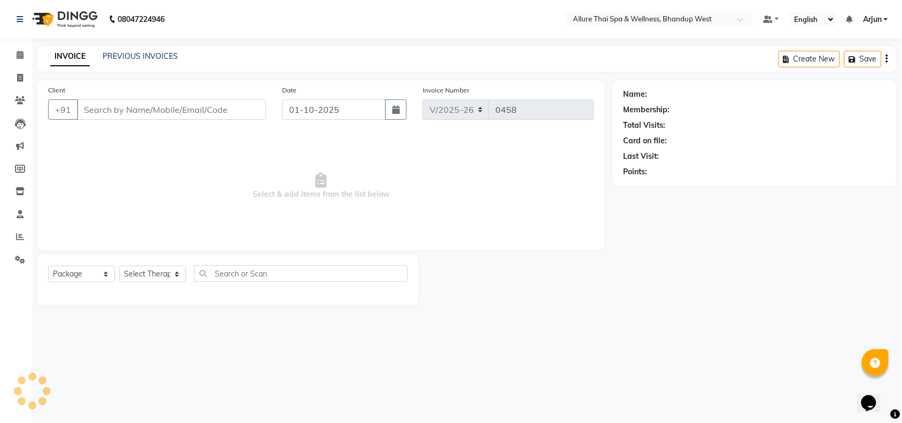
type input "9833338333"
select select "89385"
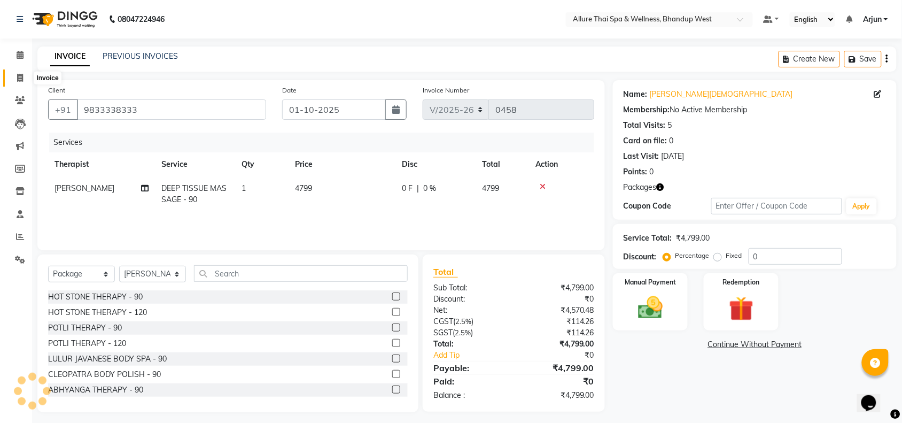
click at [18, 81] on icon at bounding box center [20, 78] width 6 height 8
select select "8527"
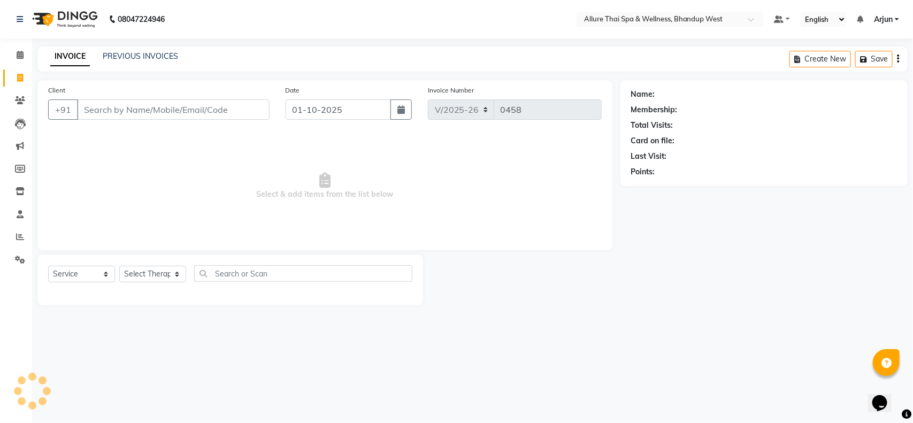
select select "package"
